Goal: Browse casually

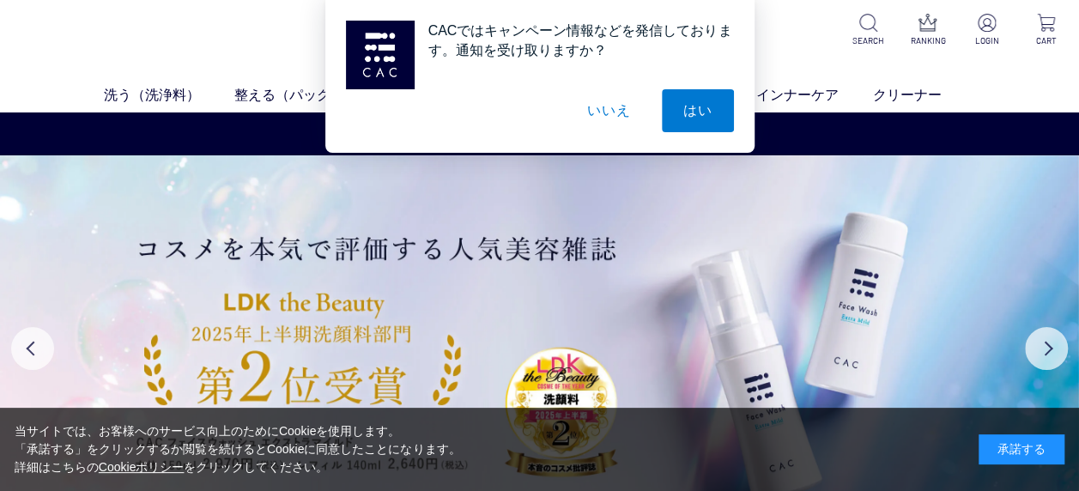
click at [612, 108] on button "いいえ" at bounding box center [609, 110] width 86 height 43
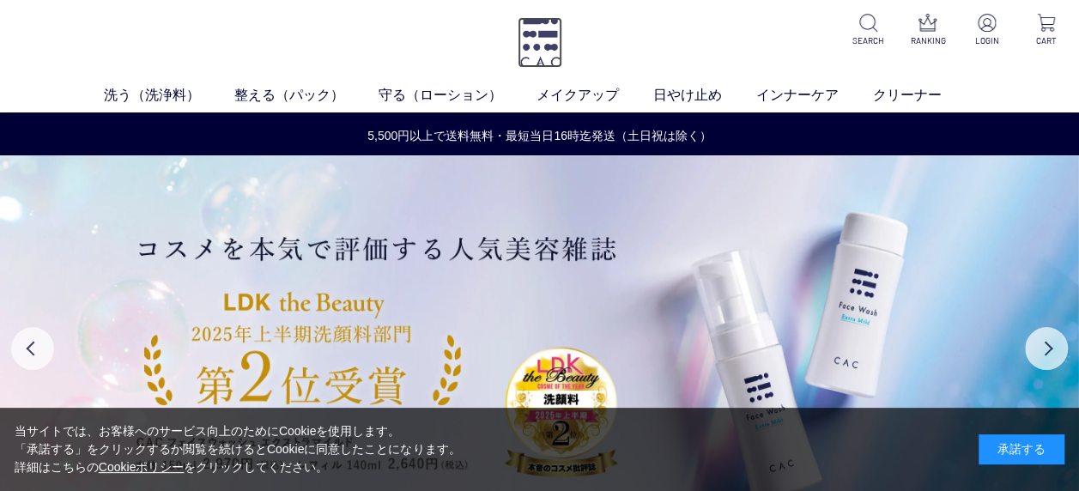
click at [531, 39] on img at bounding box center [540, 42] width 45 height 51
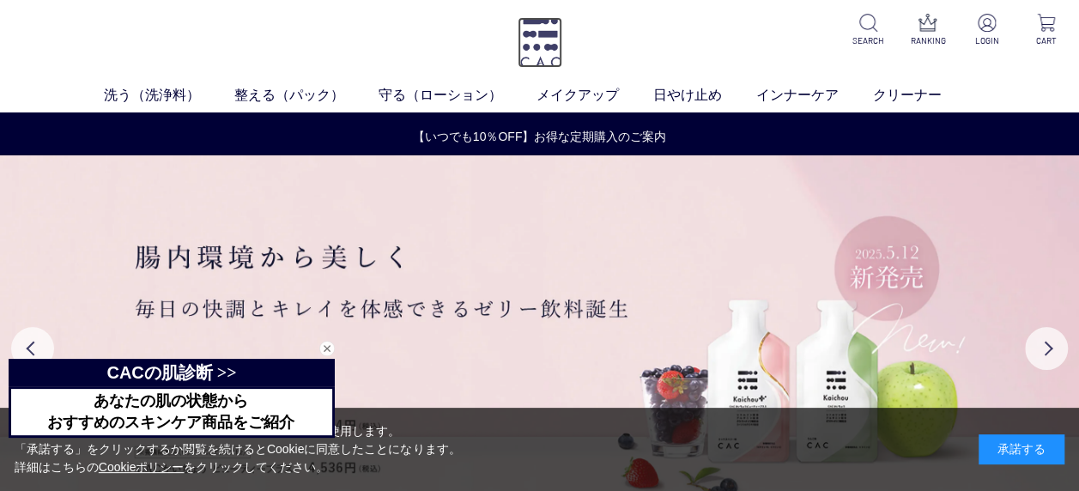
click at [551, 39] on img at bounding box center [540, 42] width 45 height 51
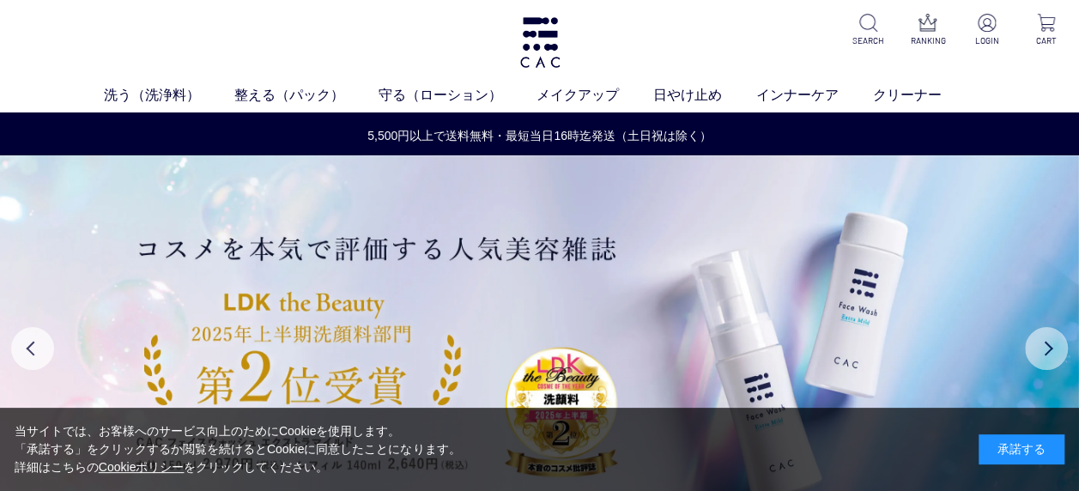
click at [1055, 349] on button "Next" at bounding box center [1046, 348] width 43 height 43
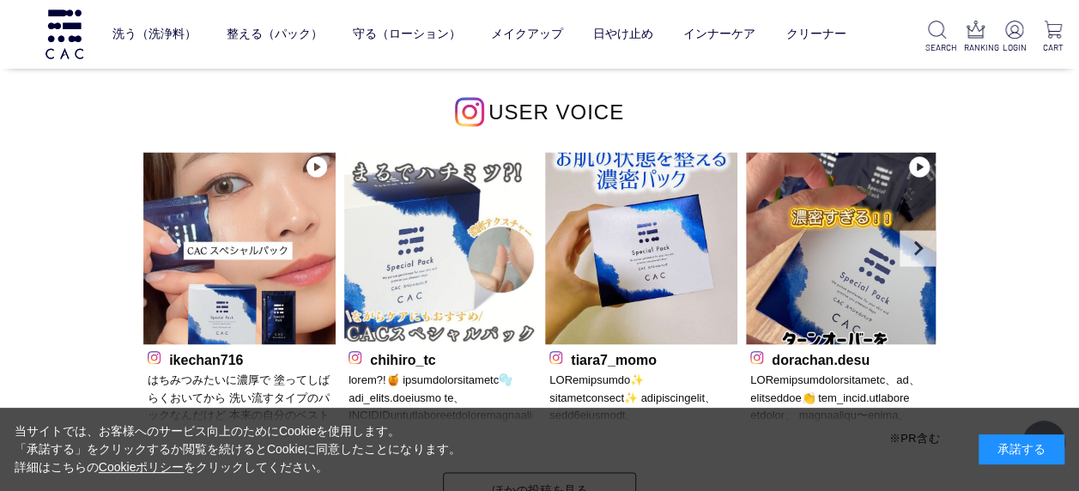
scroll to position [4819, 0]
